Goal: Use online tool/utility: Utilize a website feature to perform a specific function

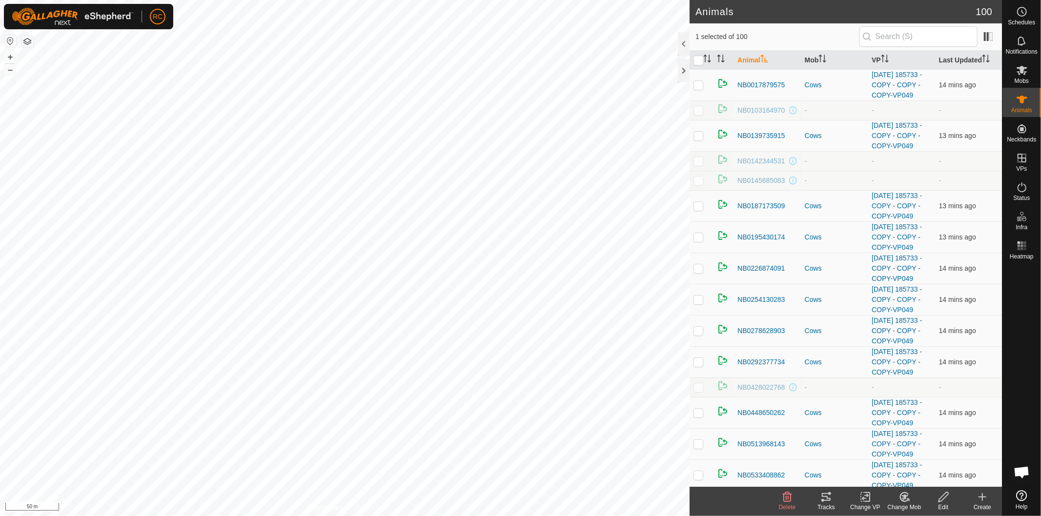
click at [829, 505] on div "Tracks" at bounding box center [825, 507] width 39 height 9
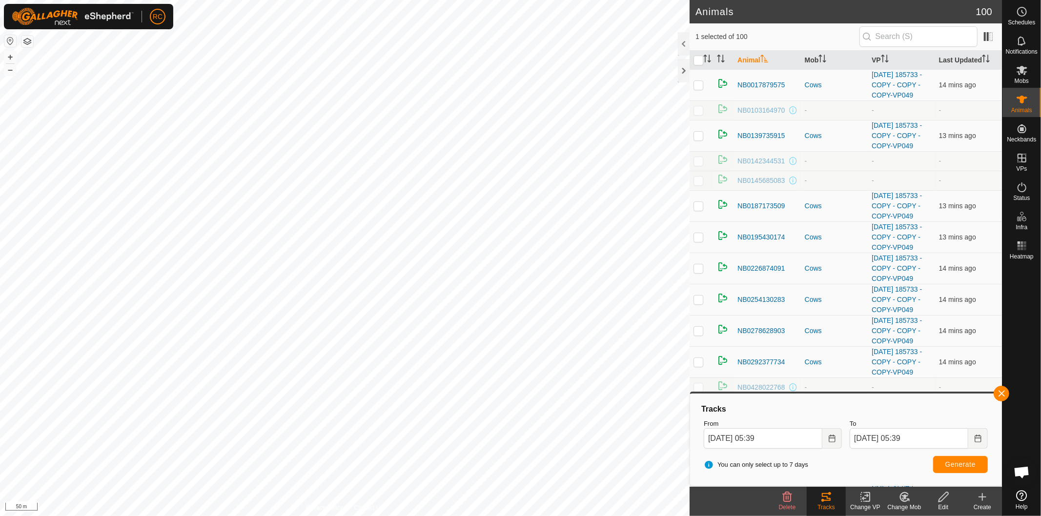
checkbox input "false"
click at [943, 466] on button "Generate" at bounding box center [960, 464] width 55 height 17
checkbox input "false"
click at [960, 461] on span "Generate" at bounding box center [960, 465] width 30 height 8
checkbox input "false"
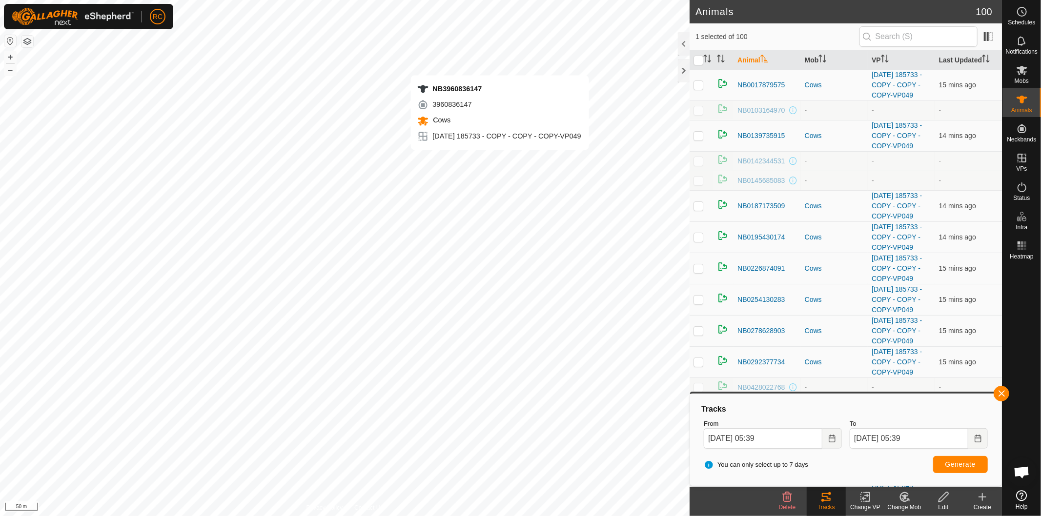
checkbox input "true"
click at [955, 464] on span "Generate" at bounding box center [960, 465] width 30 height 8
checkbox input "true"
checkbox input "false"
click at [955, 467] on span "Generate" at bounding box center [960, 465] width 30 height 8
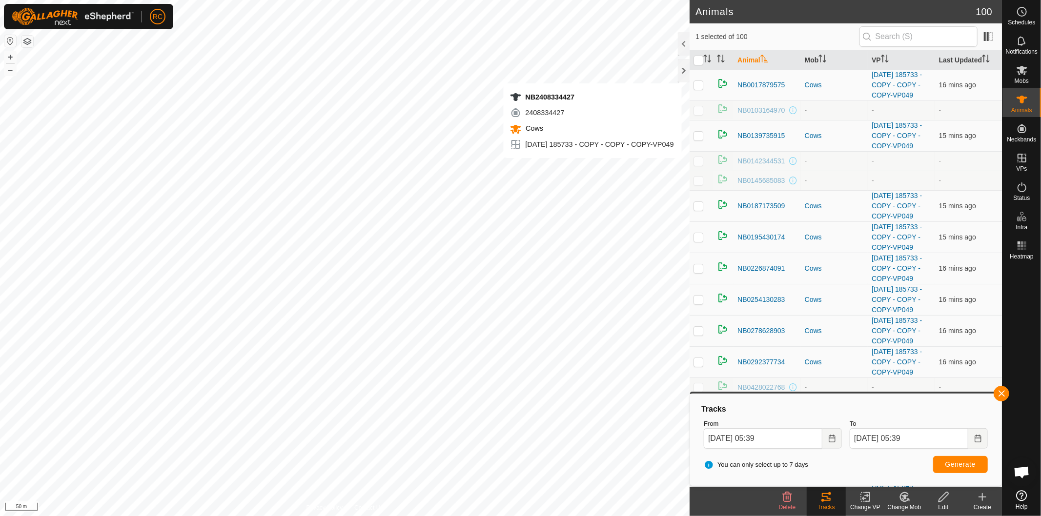
checkbox input "true"
checkbox input "false"
click at [953, 465] on span "Generate" at bounding box center [960, 465] width 30 height 8
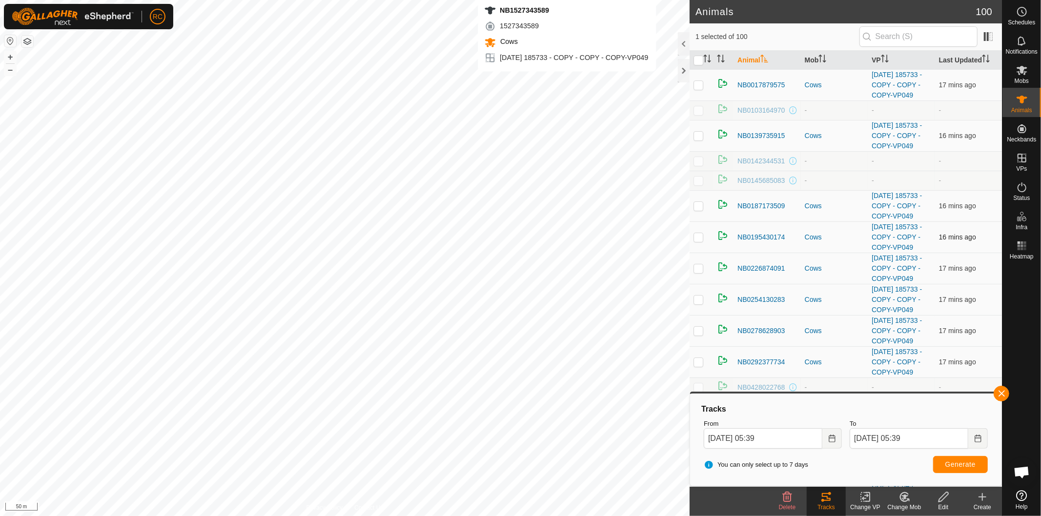
checkbox input "true"
checkbox input "false"
click at [971, 462] on span "Generate" at bounding box center [960, 465] width 30 height 8
